Goal: Task Accomplishment & Management: Use online tool/utility

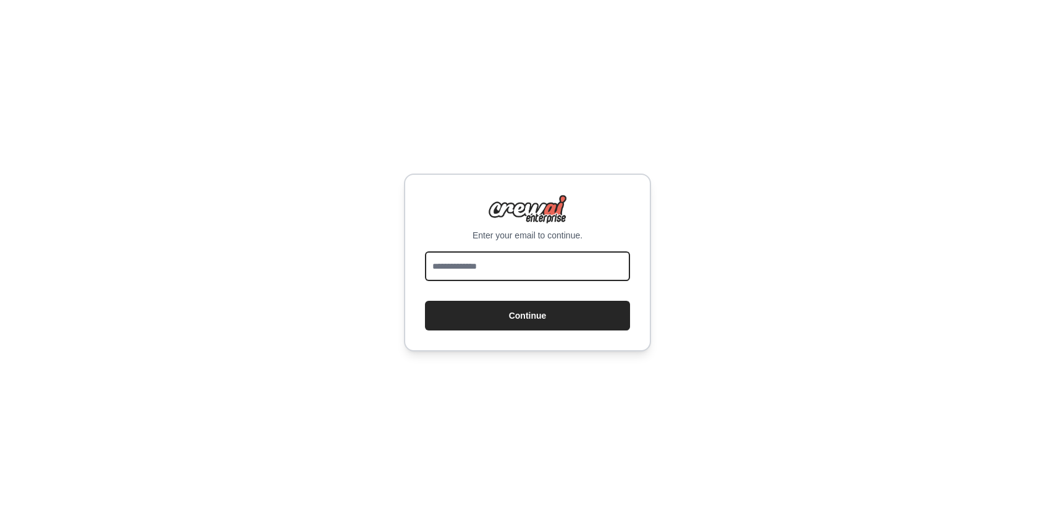
click at [506, 267] on input "email" at bounding box center [527, 266] width 205 height 30
click at [553, 277] on input "email" at bounding box center [527, 266] width 205 height 30
type input "**********"
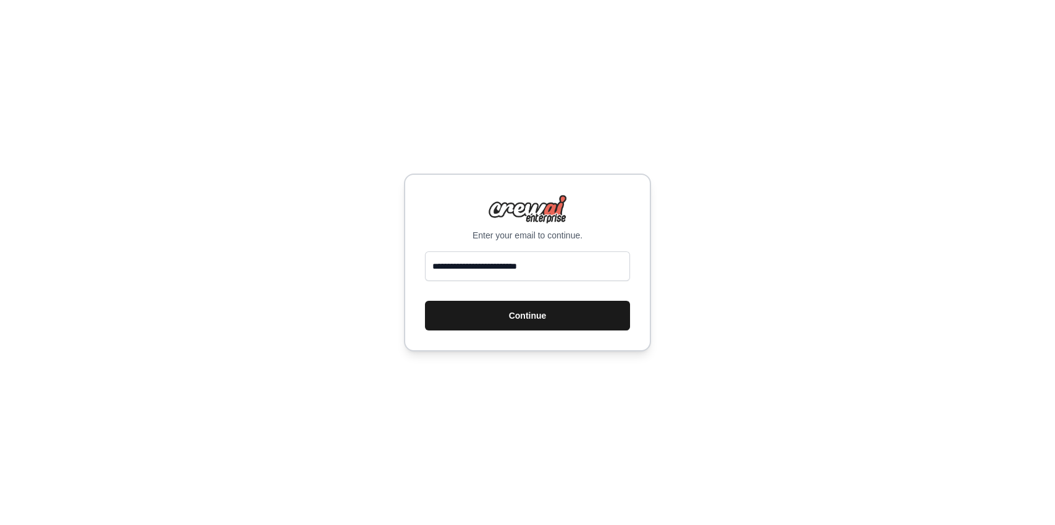
click at [553, 317] on button "Continue" at bounding box center [527, 316] width 205 height 30
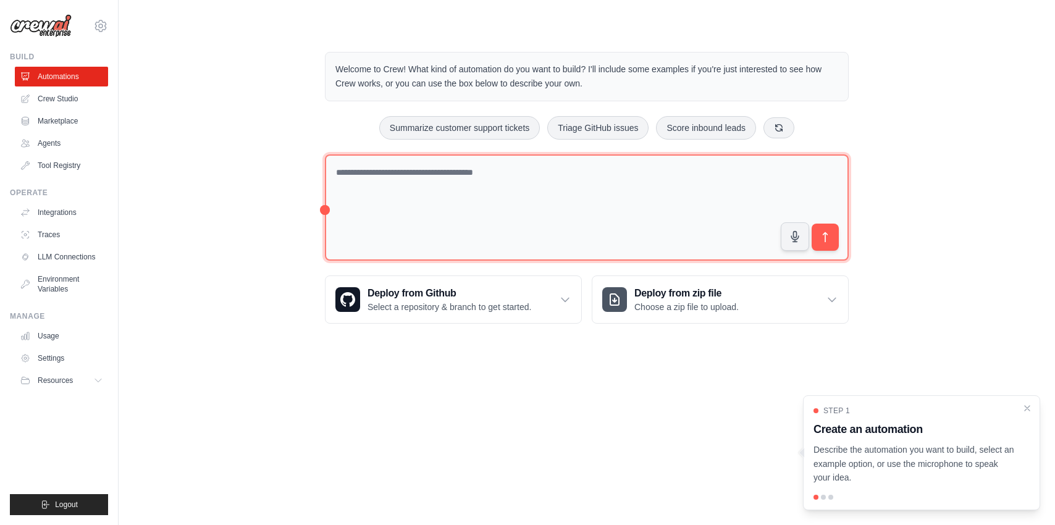
click at [477, 221] on textarea at bounding box center [587, 207] width 524 height 107
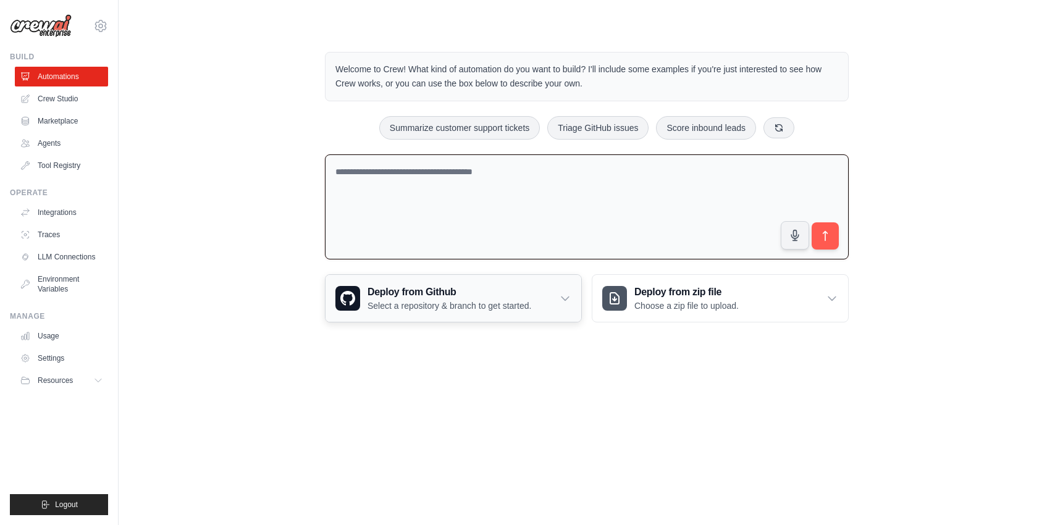
click at [455, 312] on div "Deploy from Github Select a repository & branch to get started." at bounding box center [454, 298] width 256 height 47
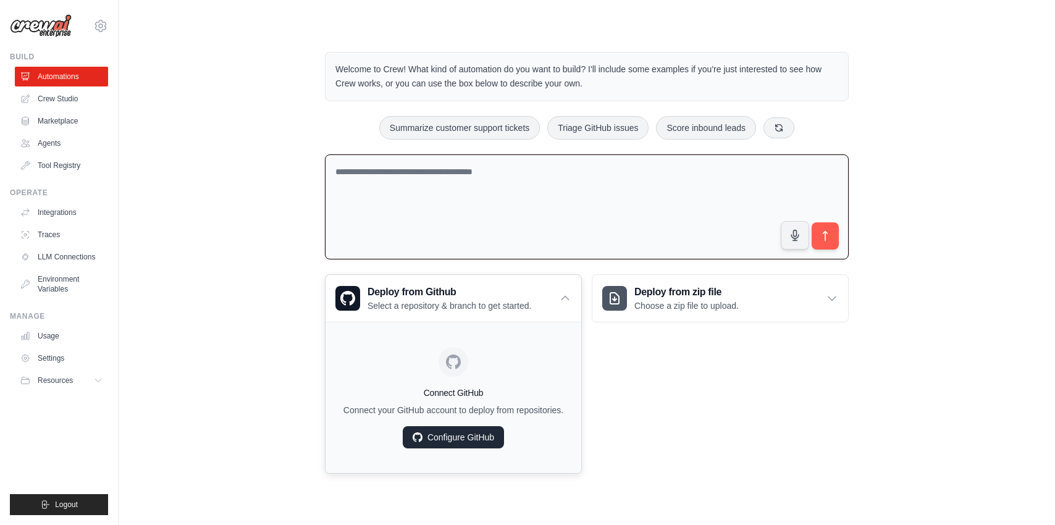
click at [476, 428] on link "Configure GitHub" at bounding box center [453, 437] width 101 height 22
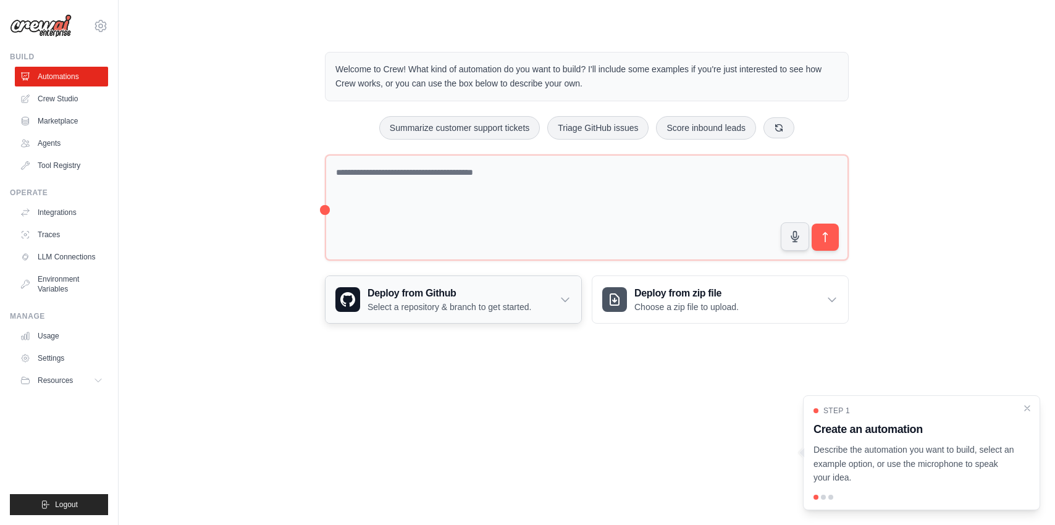
click at [466, 313] on div "Deploy from Github Select a repository & branch to get started." at bounding box center [454, 299] width 256 height 47
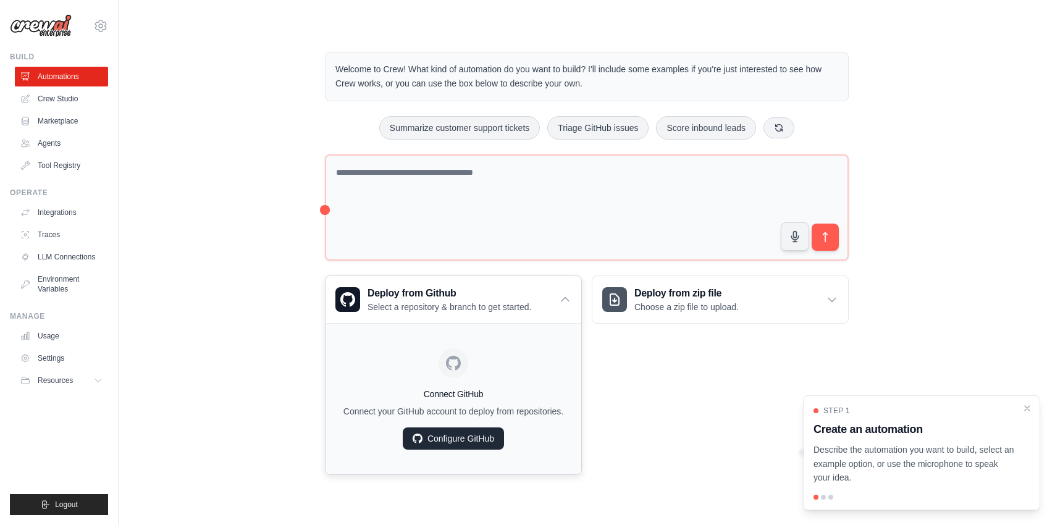
click at [461, 444] on link "Configure GitHub" at bounding box center [453, 438] width 101 height 22
